Goal: Find specific page/section: Find specific page/section

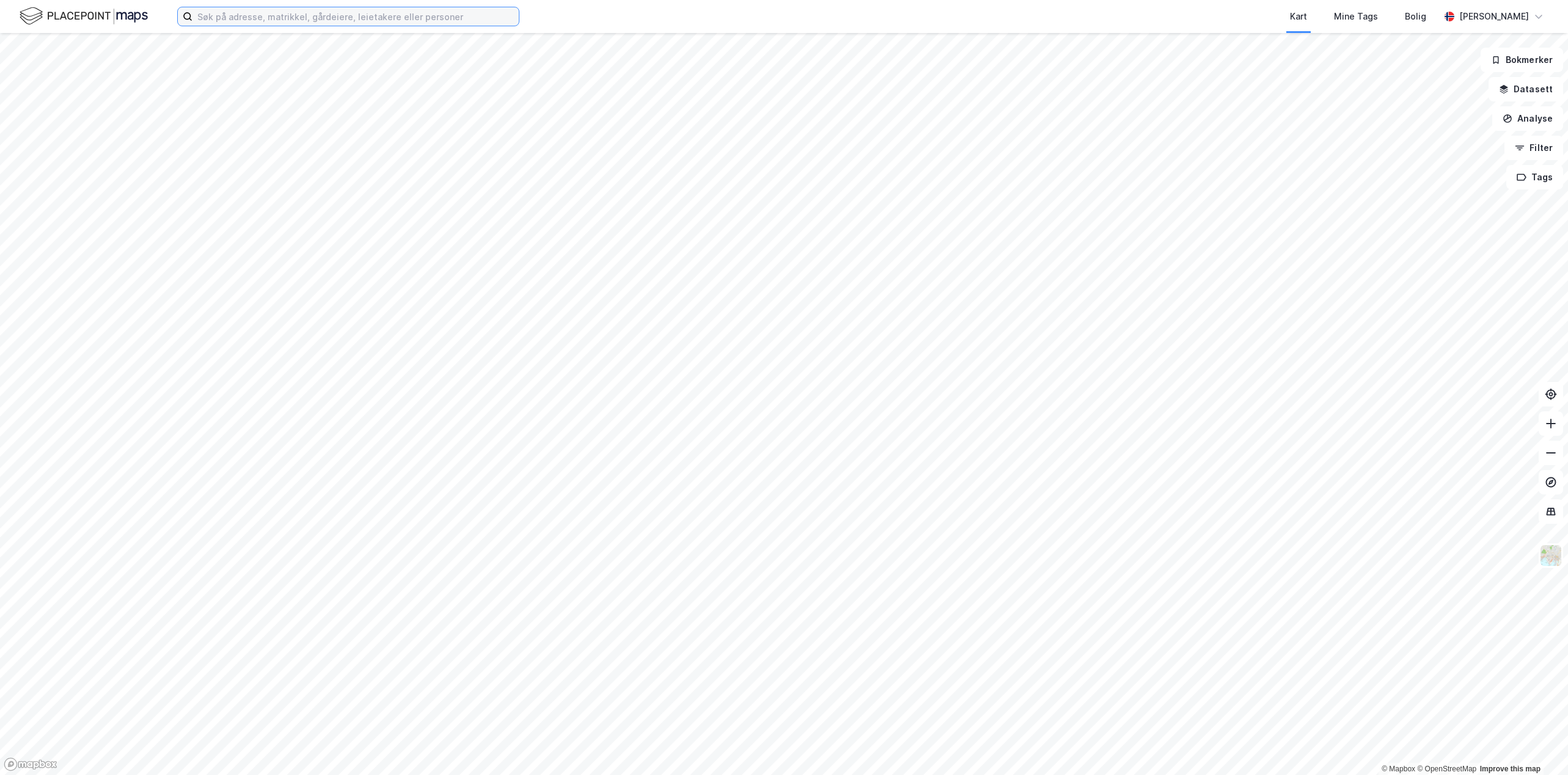
click at [359, 13] on input at bounding box center [356, 17] width 327 height 18
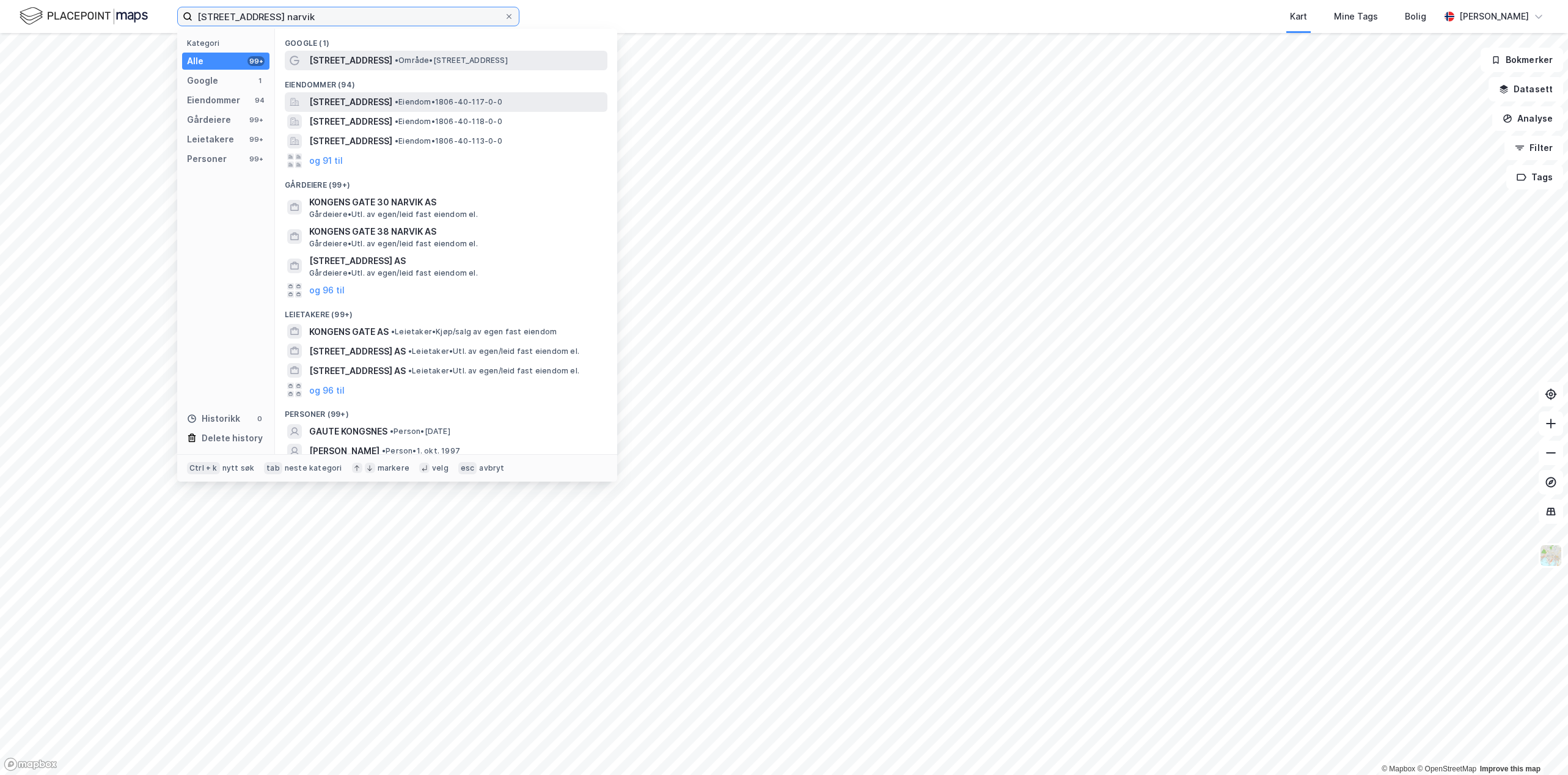
type input "[STREET_ADDRESS] narvik"
click at [404, 63] on span "• Område • [STREET_ADDRESS]" at bounding box center [451, 60] width 113 height 10
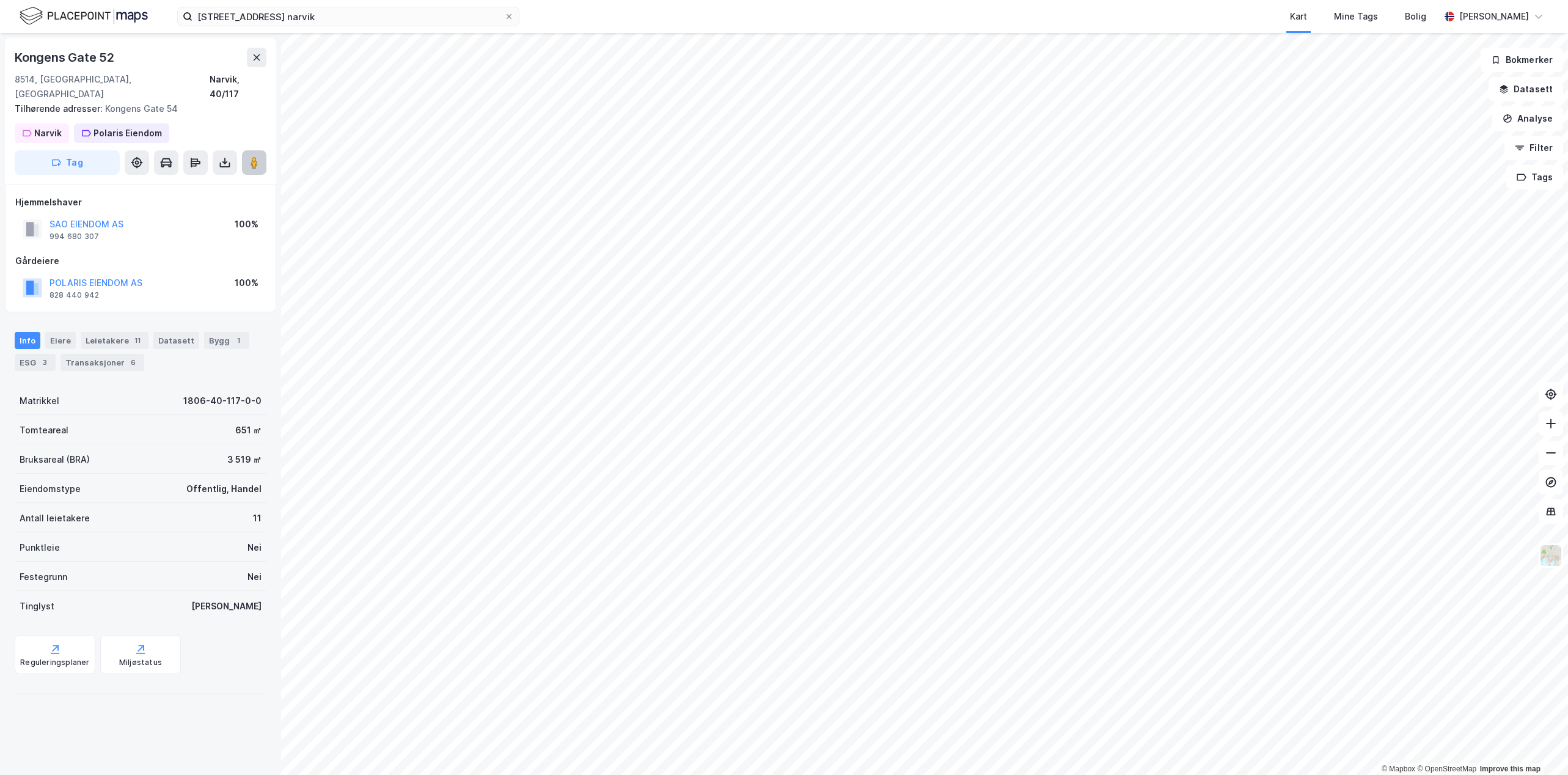
click at [245, 151] on button at bounding box center [254, 162] width 24 height 24
